Goal: Task Accomplishment & Management: Manage account settings

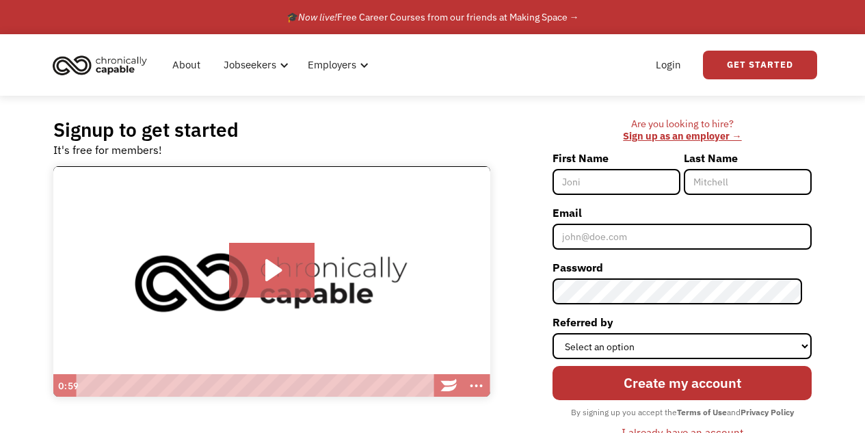
click at [594, 182] on input "First Name" at bounding box center [617, 182] width 128 height 26
type input "Alicia"
type input "Monfiletto"
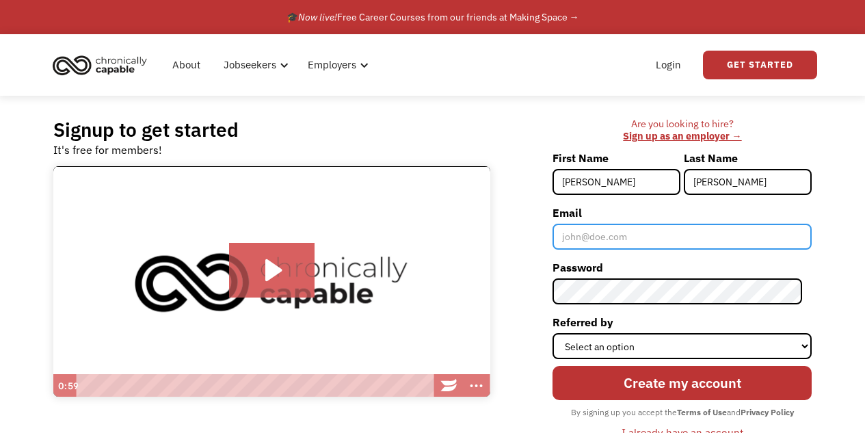
click at [600, 237] on input "Email" at bounding box center [682, 237] width 259 height 26
type input "themeanbanana@gmail.com"
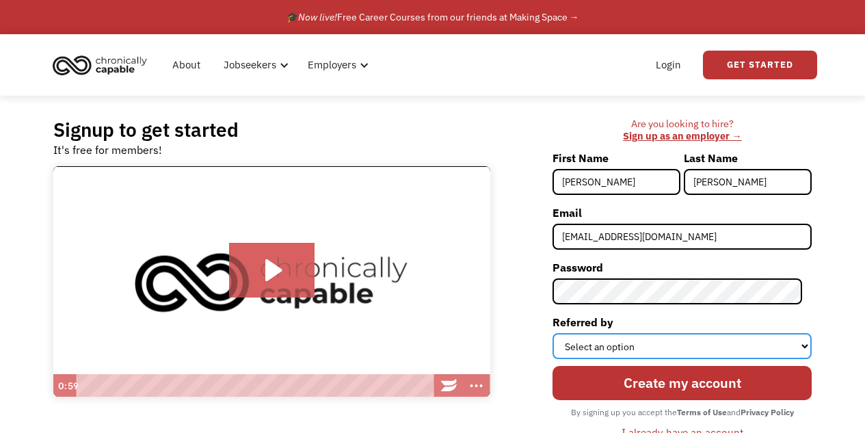
click at [698, 343] on select "Select an option Instagram Facebook Twitter Search Engine News Article Word of …" at bounding box center [682, 346] width 259 height 26
select select "Other"
click at [563, 333] on select "Select an option Instagram Facebook Twitter Search Engine News Article Word of …" at bounding box center [682, 346] width 259 height 26
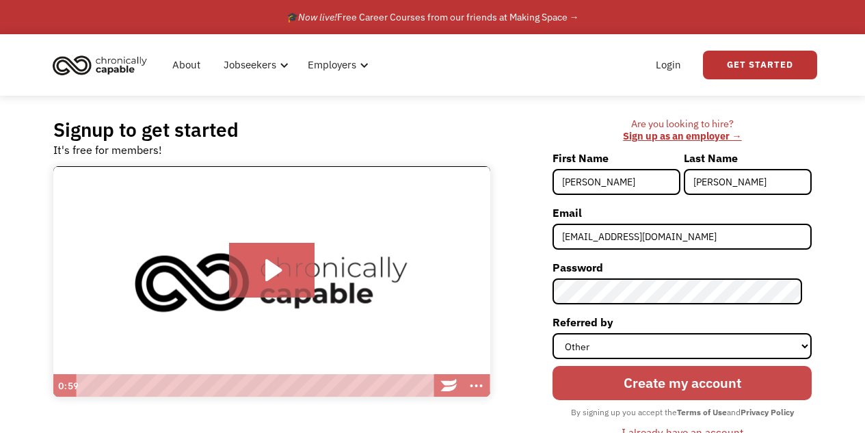
click at [631, 385] on input "Create my account" at bounding box center [682, 383] width 259 height 34
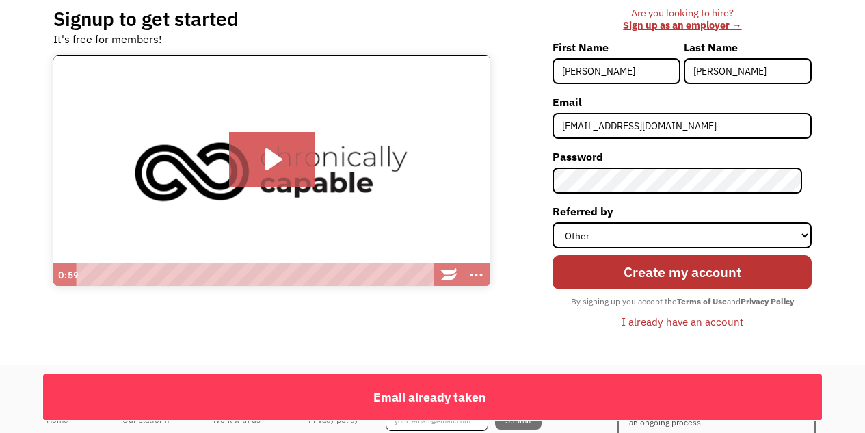
scroll to position [203, 0]
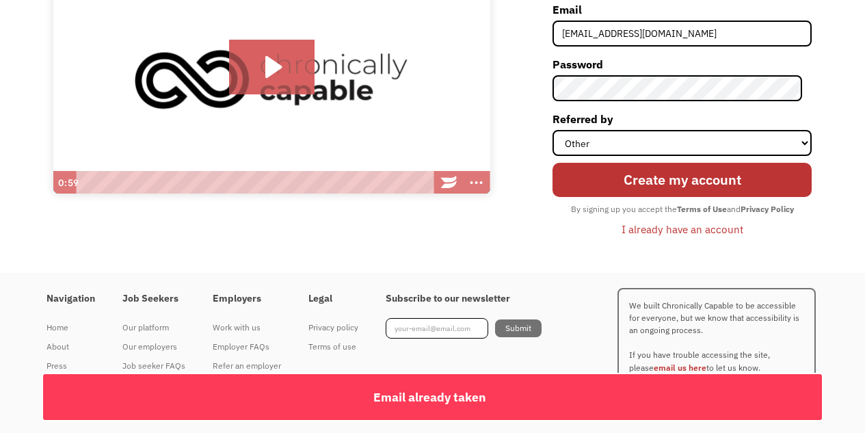
click at [639, 227] on div "I already have an account" at bounding box center [683, 229] width 122 height 16
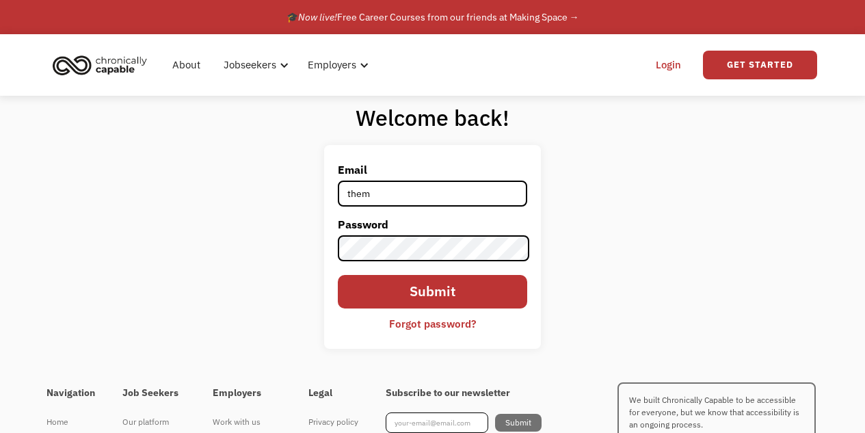
type input "[EMAIL_ADDRESS][DOMAIN_NAME]"
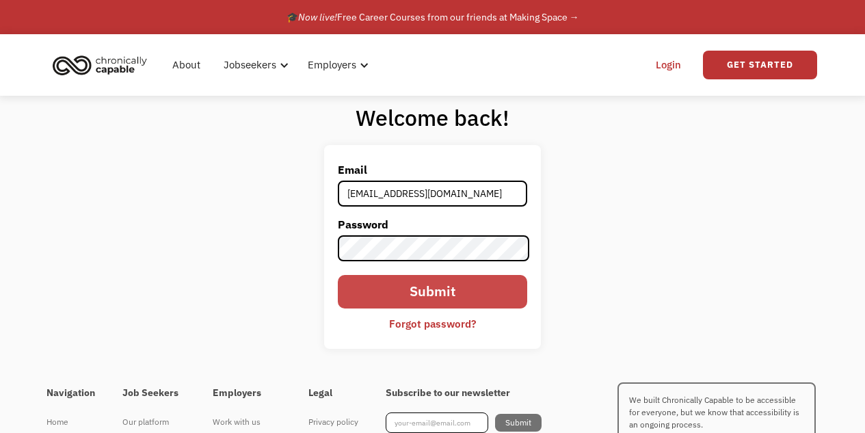
click at [438, 286] on input "Submit" at bounding box center [432, 292] width 189 height 34
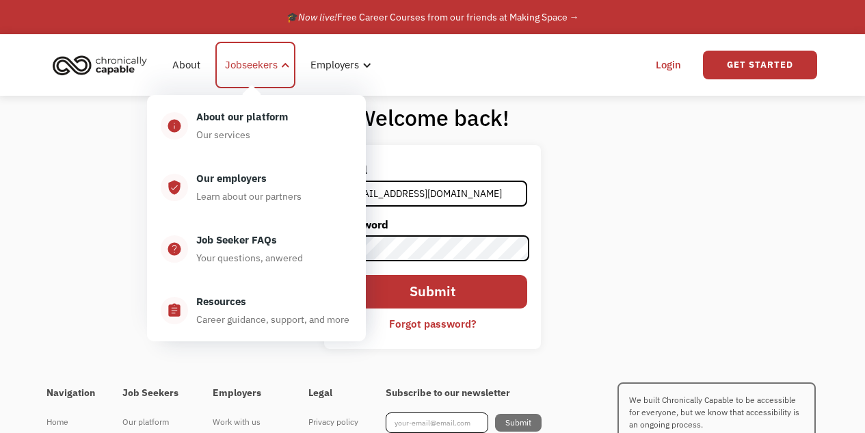
click at [283, 68] on div at bounding box center [285, 65] width 10 height 10
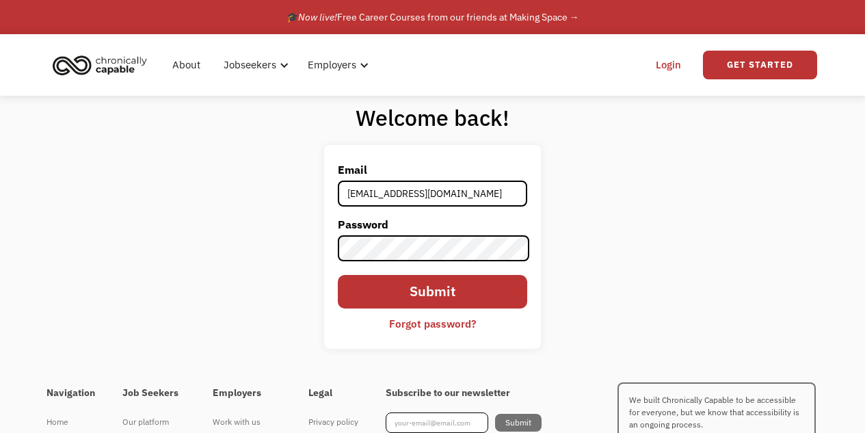
click at [676, 63] on link "Login" at bounding box center [669, 65] width 42 height 44
click at [453, 191] on input "Email" at bounding box center [432, 194] width 189 height 26
type input "[EMAIL_ADDRESS][DOMAIN_NAME]"
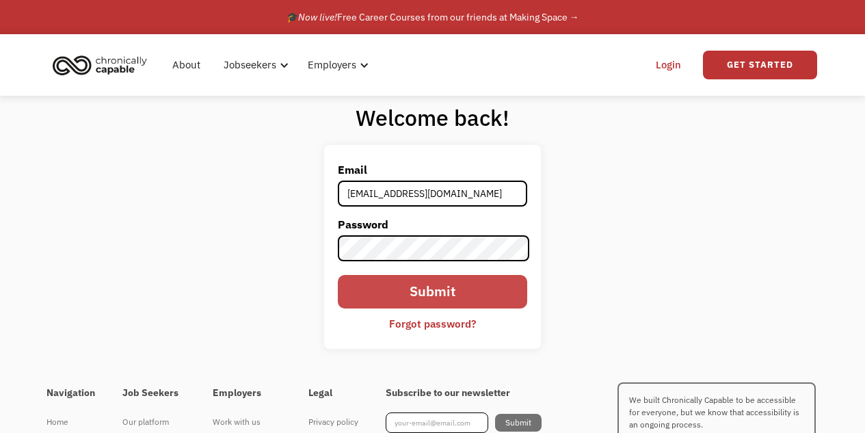
click at [437, 300] on input "Submit" at bounding box center [432, 292] width 189 height 34
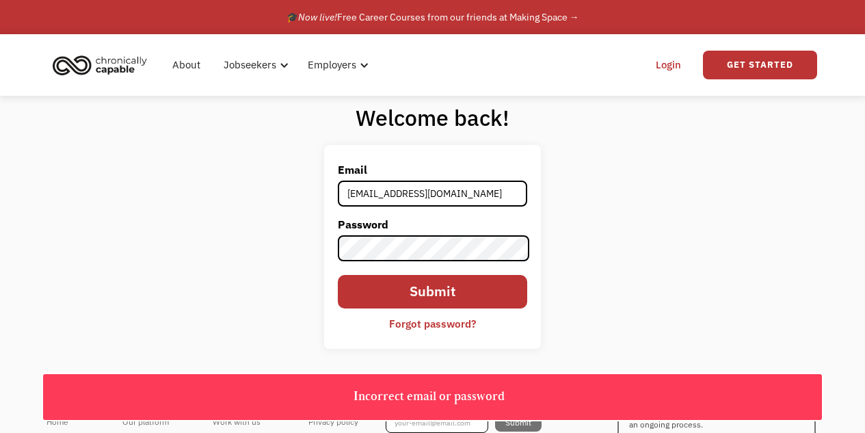
click at [435, 328] on div "Forgot password?" at bounding box center [432, 323] width 87 height 16
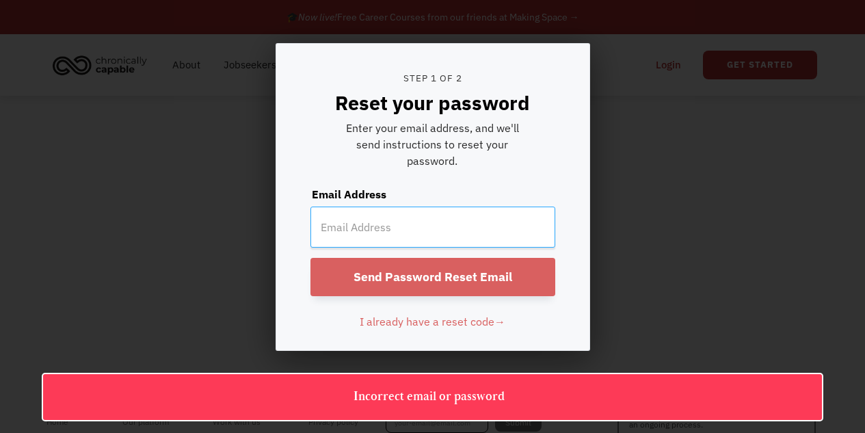
click at [404, 230] on input "email" at bounding box center [432, 227] width 245 height 41
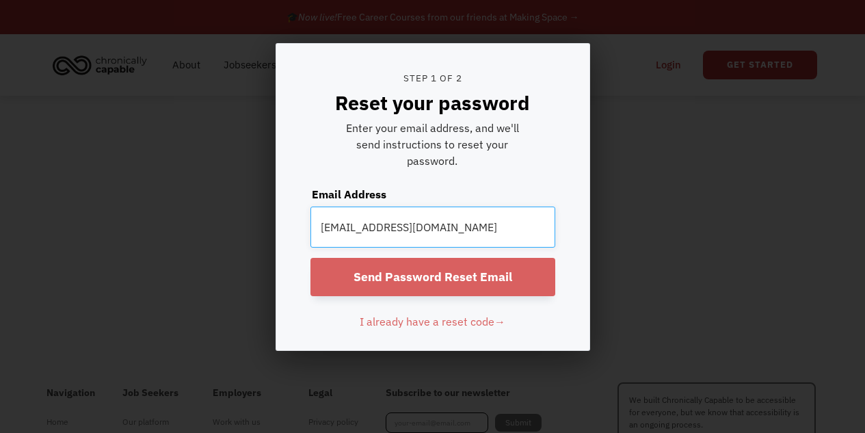
type input "themeanbanana@gmail.com"
click at [429, 269] on input "Send Password Reset Email" at bounding box center [432, 277] width 245 height 38
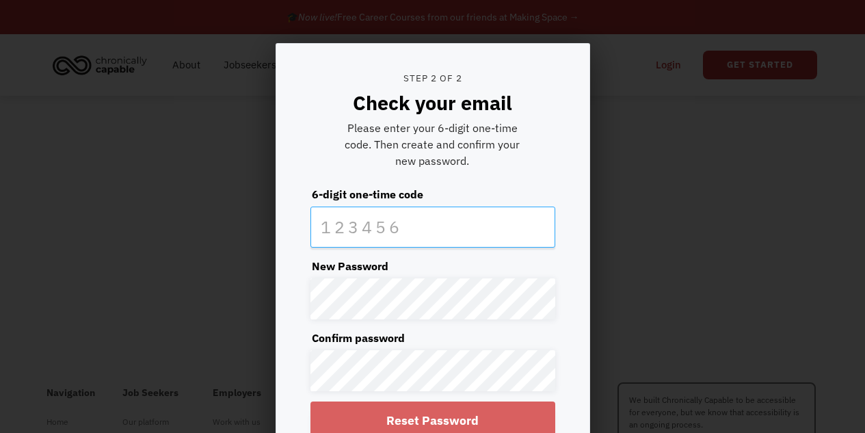
click at [385, 222] on input "text" at bounding box center [432, 227] width 245 height 41
type input "388135"
click at [428, 423] on input "Reset Password" at bounding box center [432, 420] width 245 height 38
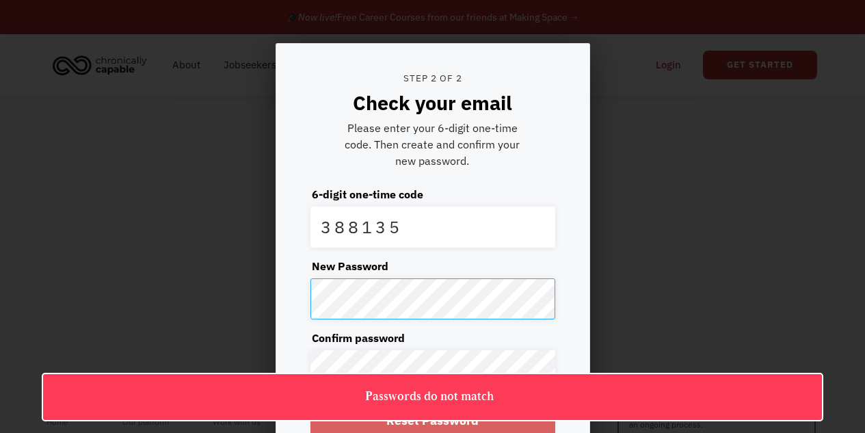
click at [276, 288] on form "Step 2 of 2 Check your email Please enter your 6-digit one-time code. Then crea…" at bounding box center [432, 269] width 313 height 450
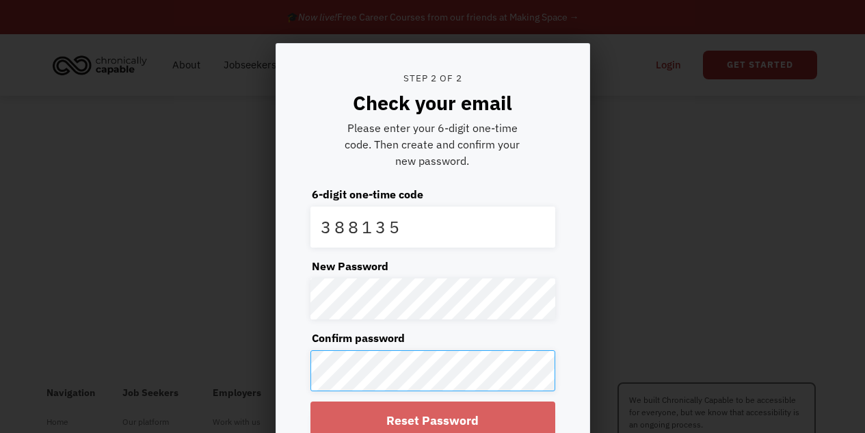
click at [233, 376] on div "Step 1 of 2 Reset your password Enter your email address, and we'll send instru…" at bounding box center [432, 216] width 865 height 433
click at [438, 417] on input "Reset Password" at bounding box center [432, 420] width 245 height 38
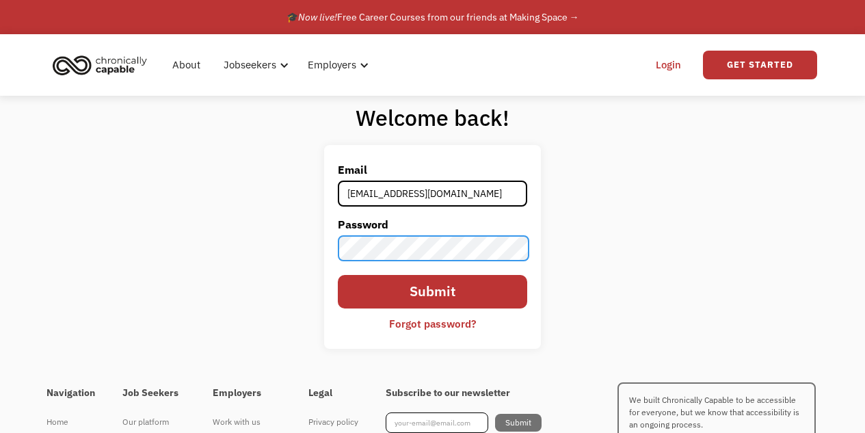
click at [305, 248] on div "Welcome back! Email themeanbanana@gmail.com Password Submit Forgot password? Th…" at bounding box center [432, 231] width 865 height 271
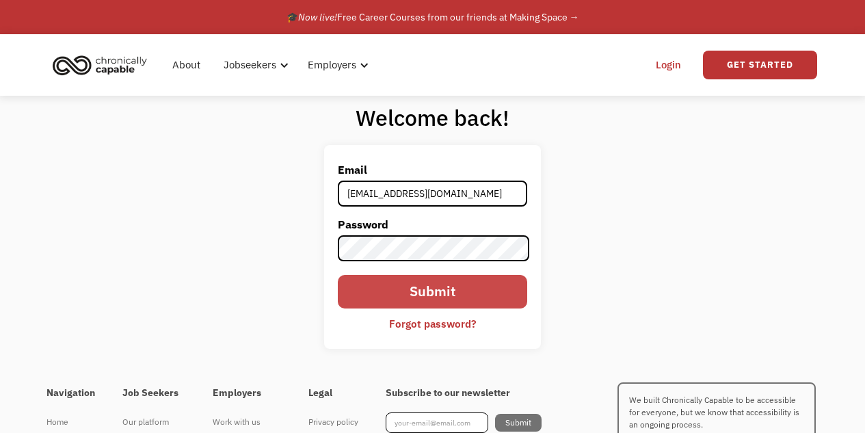
click at [378, 284] on input "Submit" at bounding box center [432, 292] width 189 height 34
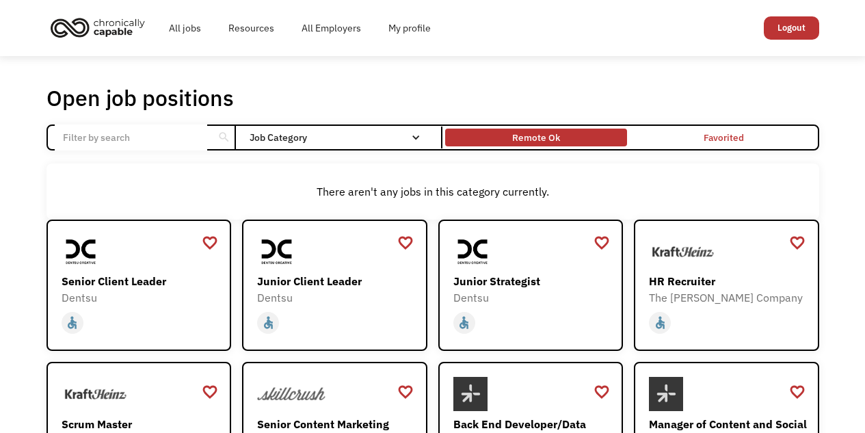
click at [557, 136] on div "Remote Ok" at bounding box center [536, 137] width 48 height 16
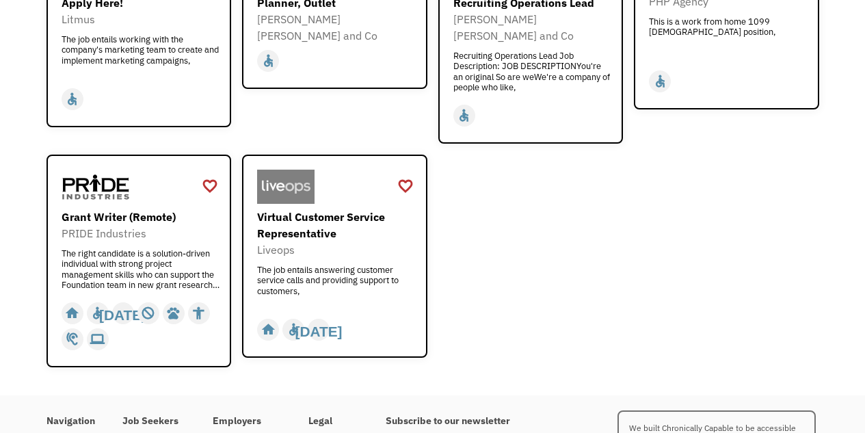
scroll to position [1799, 0]
